Goal: Navigation & Orientation: Find specific page/section

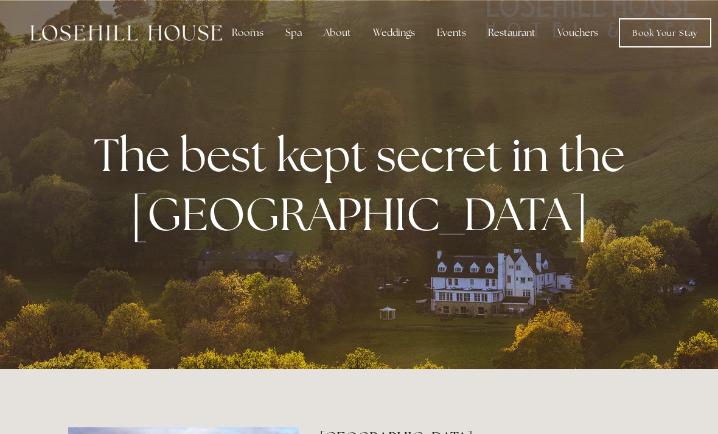
click at [299, 36] on div "Spa" at bounding box center [294, 33] width 36 height 24
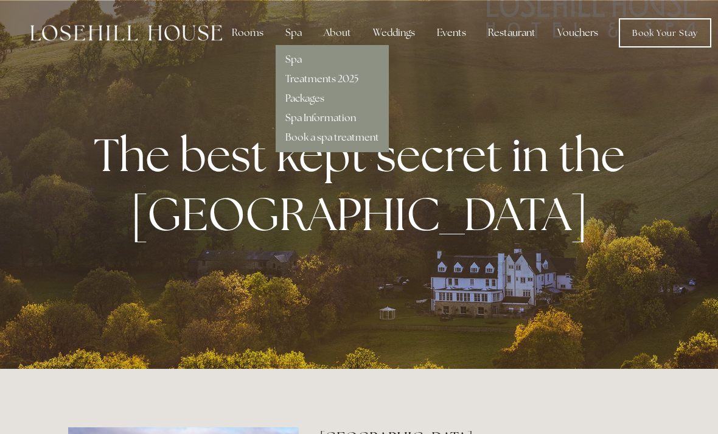
click at [330, 118] on link "Spa Information" at bounding box center [320, 117] width 71 height 13
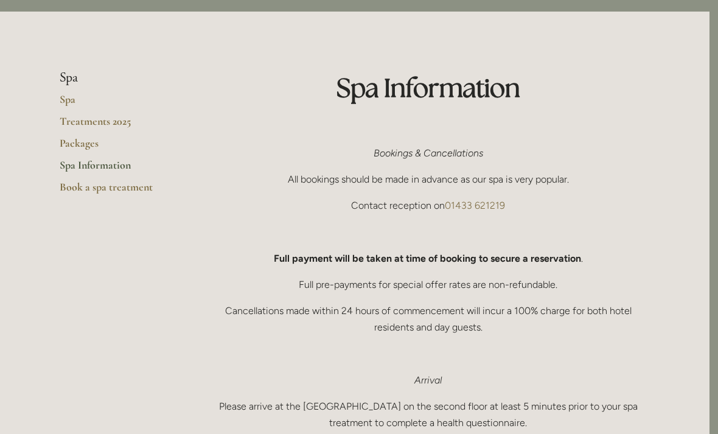
scroll to position [0, 9]
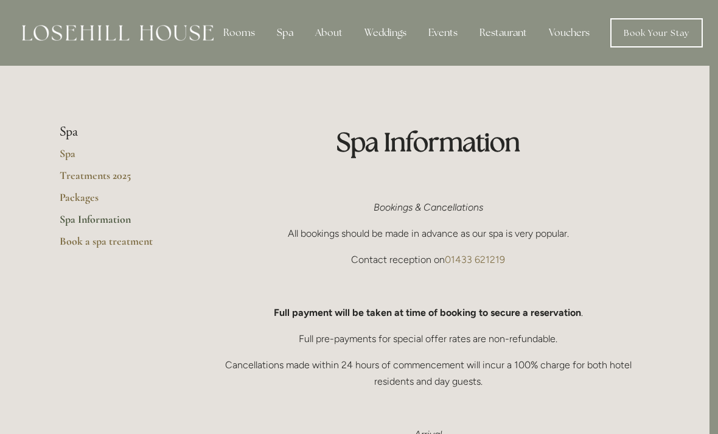
click at [286, 33] on div "Spa" at bounding box center [285, 33] width 36 height 24
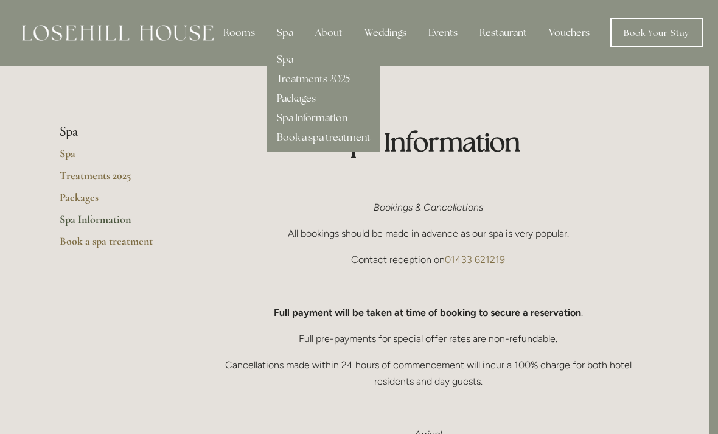
click at [290, 59] on link "Spa" at bounding box center [285, 59] width 16 height 13
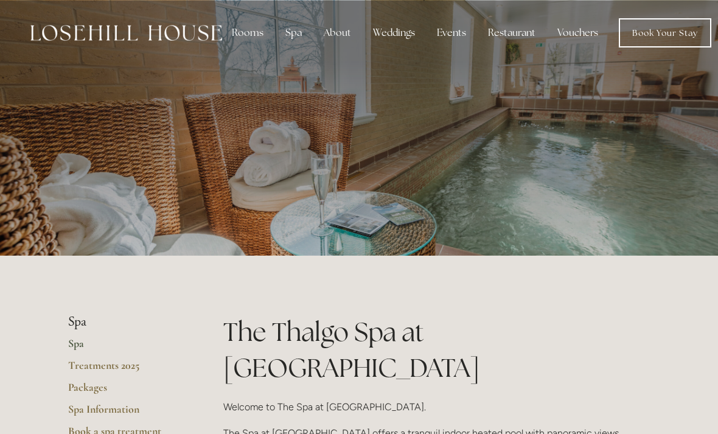
click at [247, 30] on div "Rooms" at bounding box center [247, 33] width 51 height 24
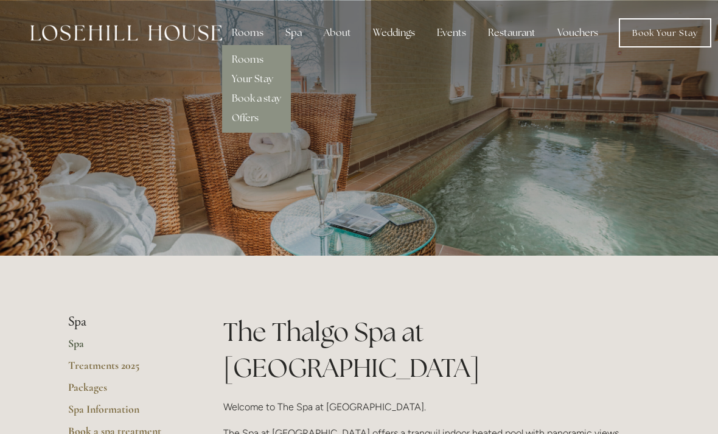
click at [256, 57] on link "Rooms" at bounding box center [248, 59] width 32 height 13
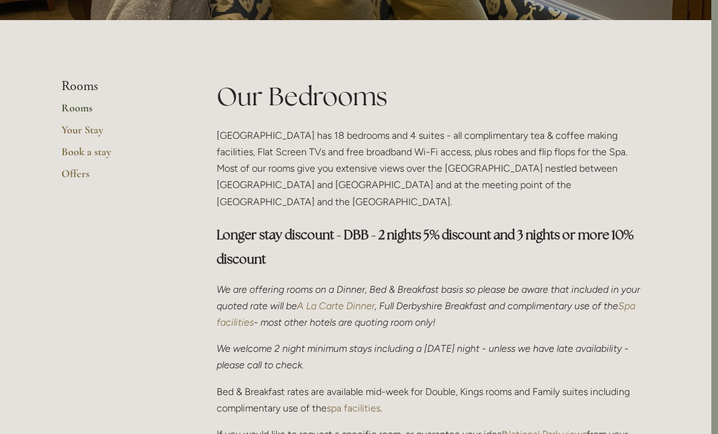
scroll to position [0, 7]
